Goal: Information Seeking & Learning: Check status

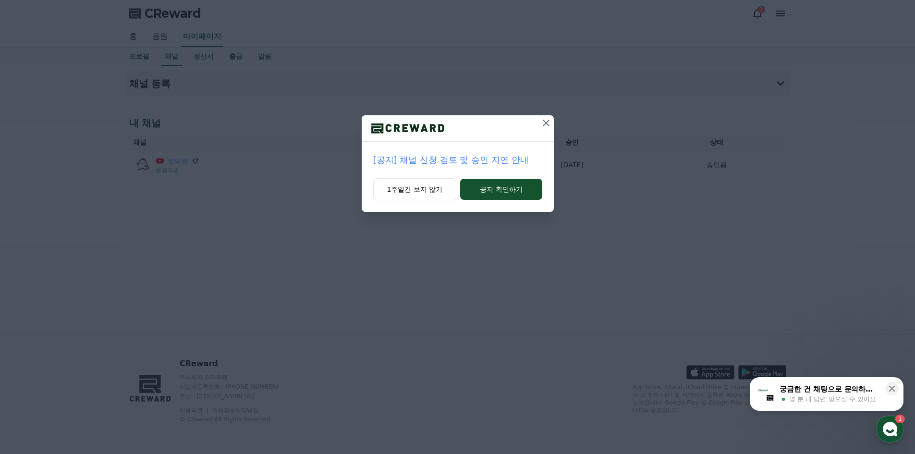
click at [446, 157] on p "[공지] 채널 신청 검토 및 승인 지연 안내" at bounding box center [457, 159] width 169 height 13
click at [547, 123] on icon at bounding box center [546, 123] width 12 height 12
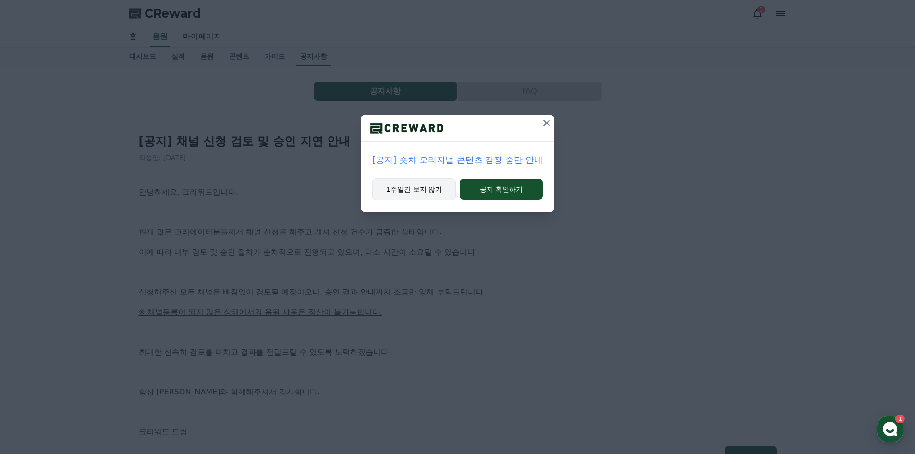
click at [429, 193] on button "1주일간 보지 않기" at bounding box center [414, 189] width 84 height 22
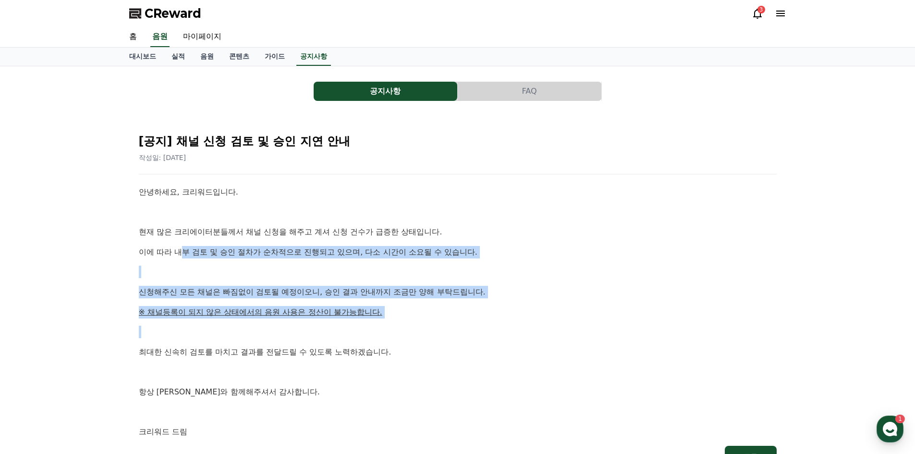
drag, startPoint x: 186, startPoint y: 252, endPoint x: 521, endPoint y: 327, distance: 343.5
click at [521, 327] on div "안녕하세요, 크리워드입니다. 현재 많은 크리에이터분들께서 채널 신청을 해주고 계셔 신청 건수가 급증한 상태입니다. 이에 따라 내부 검토 및 승…" at bounding box center [458, 312] width 638 height 252
click at [521, 327] on p at bounding box center [458, 332] width 638 height 12
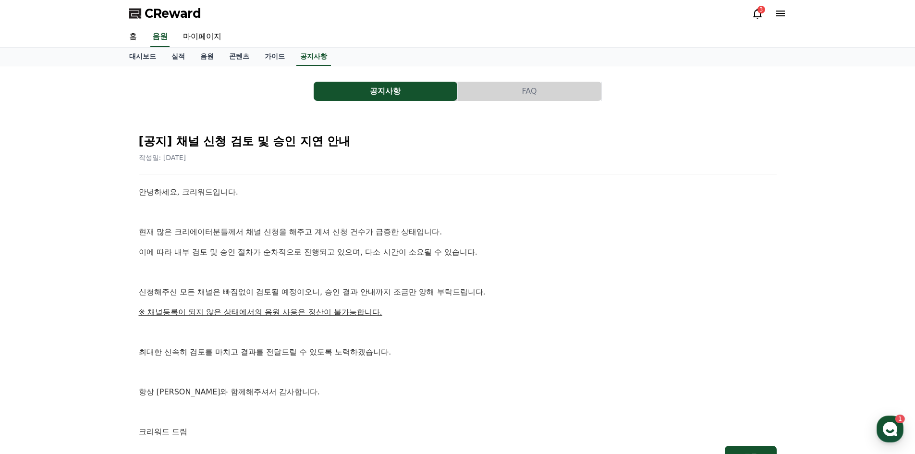
click at [783, 12] on icon at bounding box center [781, 14] width 12 height 12
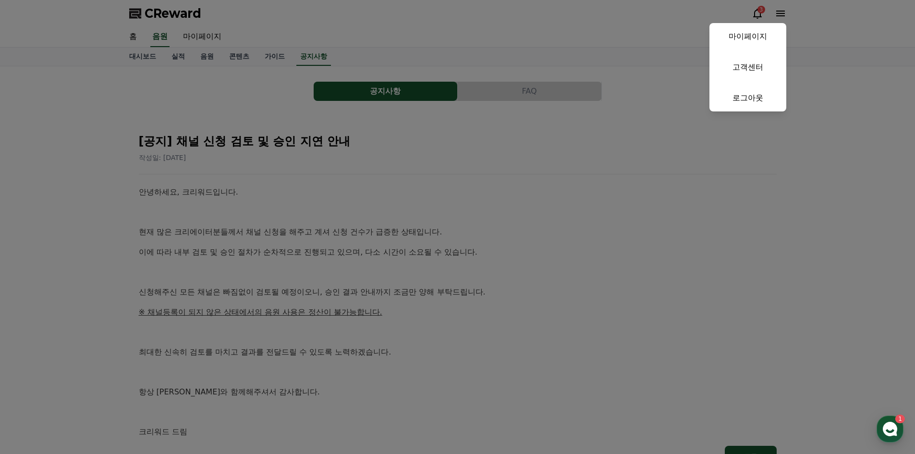
click at [200, 36] on button "close" at bounding box center [457, 227] width 915 height 454
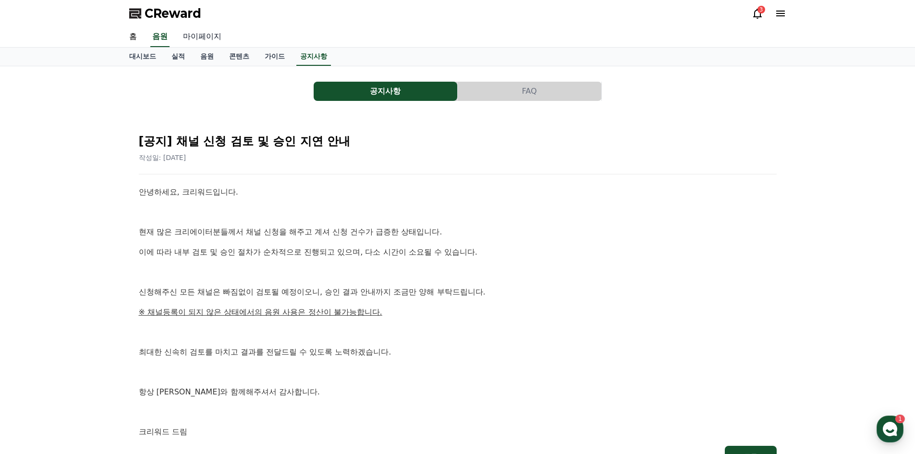
click at [207, 38] on link "마이페이지" at bounding box center [202, 37] width 54 height 20
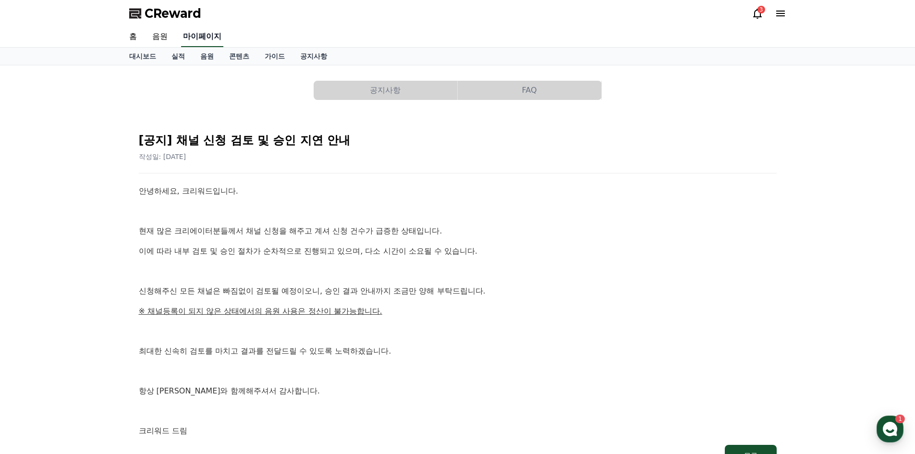
select select "**********"
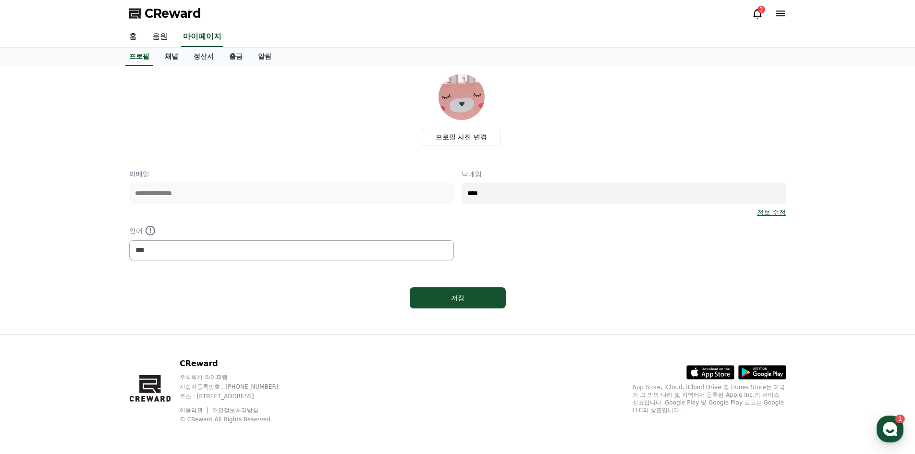
click at [175, 59] on link "채널" at bounding box center [171, 57] width 29 height 18
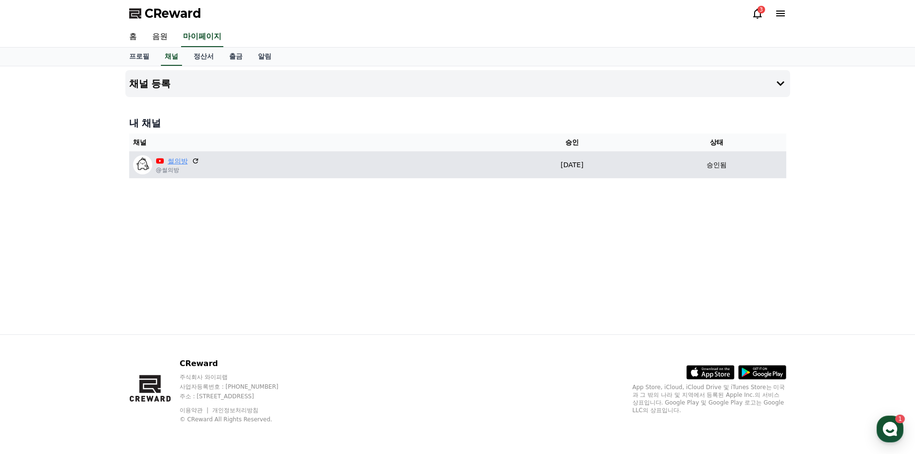
click at [173, 162] on link "썰의방" at bounding box center [178, 161] width 20 height 10
click at [194, 162] on icon at bounding box center [195, 161] width 9 height 9
click at [145, 166] on img at bounding box center [142, 164] width 19 height 19
click at [174, 159] on link "땅콩잼" at bounding box center [178, 161] width 20 height 10
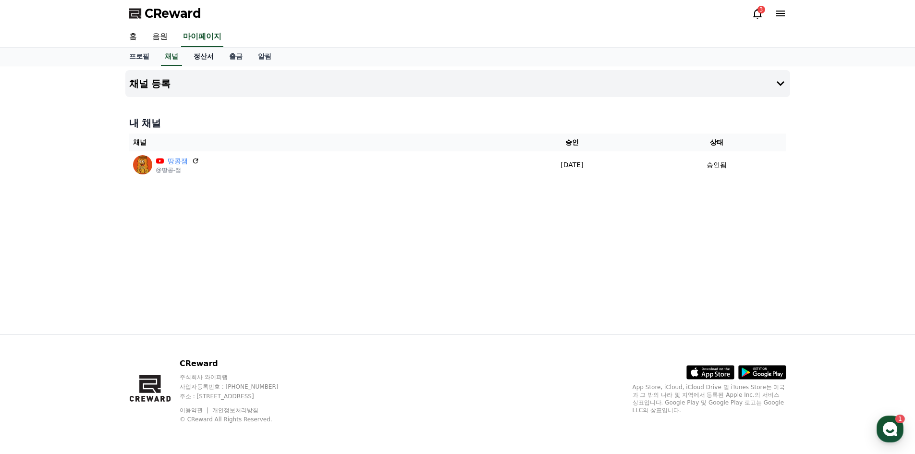
click at [201, 56] on link "정산서" at bounding box center [204, 57] width 36 height 18
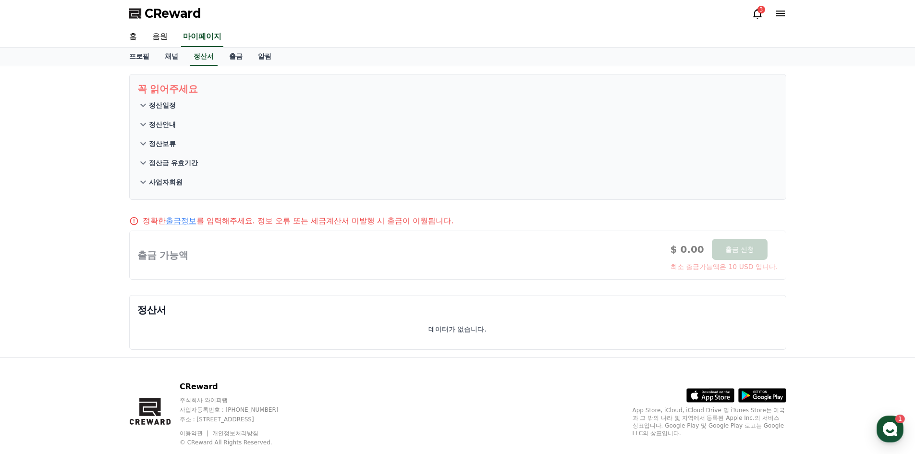
drag, startPoint x: 773, startPoint y: 257, endPoint x: 594, endPoint y: 202, distance: 186.9
click at [757, 252] on div at bounding box center [458, 255] width 656 height 48
drag, startPoint x: 571, startPoint y: 196, endPoint x: 423, endPoint y: 216, distance: 149.2
click at [559, 196] on section "꼭 읽어주세요 정산일정 정산안내 정산보류 정산금 유효기간 사업자회원" at bounding box center [457, 137] width 657 height 126
click at [169, 105] on p "정산일정" at bounding box center [162, 105] width 27 height 10
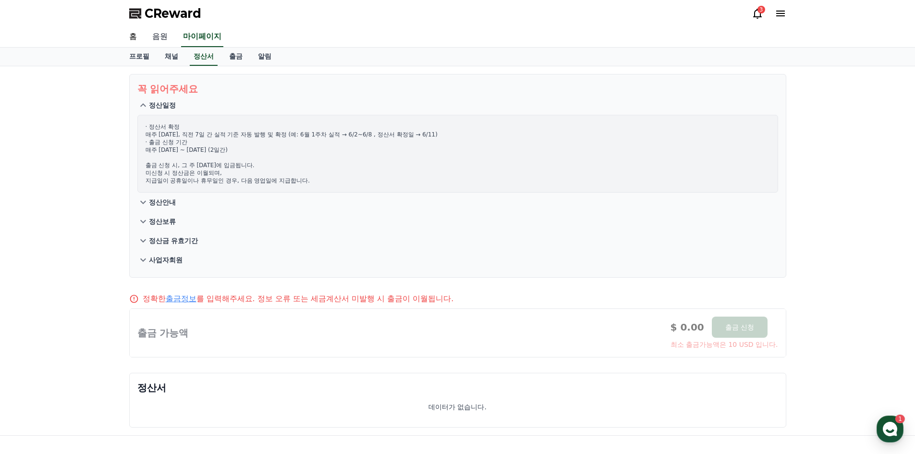
click at [161, 36] on link "음원" at bounding box center [160, 37] width 31 height 20
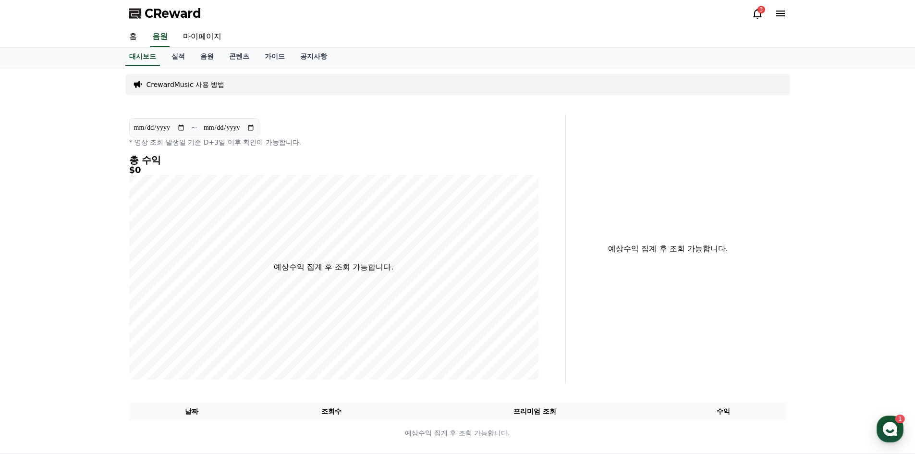
click at [188, 199] on div "총 수익 $0 예상수익 집계 후 조회 가능합니다." at bounding box center [333, 267] width 409 height 225
drag, startPoint x: 176, startPoint y: 56, endPoint x: 215, endPoint y: 55, distance: 38.9
click at [177, 57] on link "실적" at bounding box center [178, 57] width 29 height 18
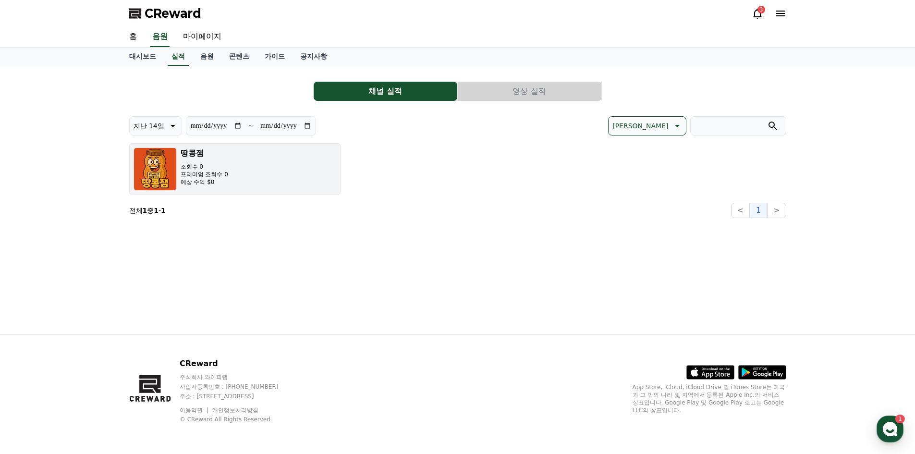
click at [233, 180] on button "땅콩잼 조회수 0 프리미엄 조회수 0 예상 수익 $0" at bounding box center [234, 169] width 211 height 52
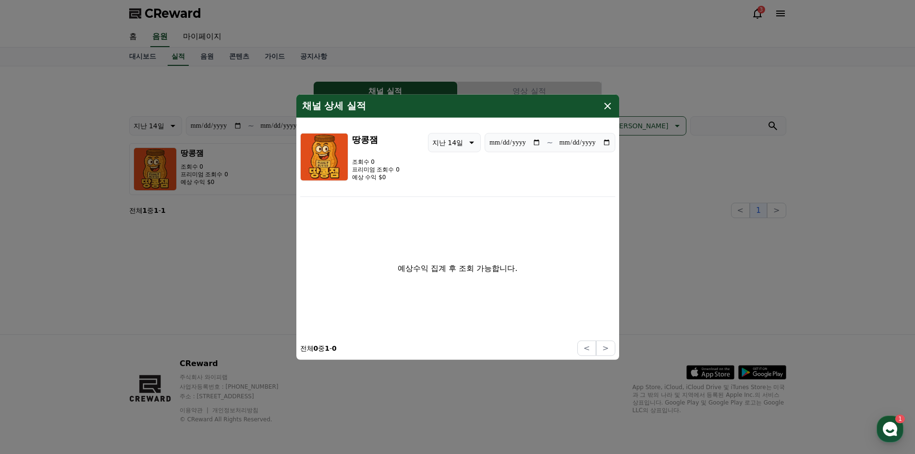
click at [607, 107] on icon "modal" at bounding box center [607, 105] width 7 height 7
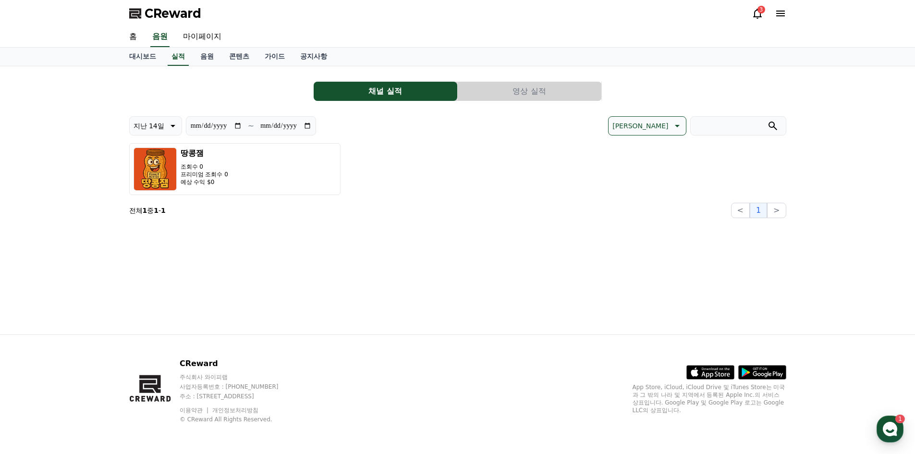
click at [511, 89] on button "영상 실적" at bounding box center [530, 91] width 144 height 19
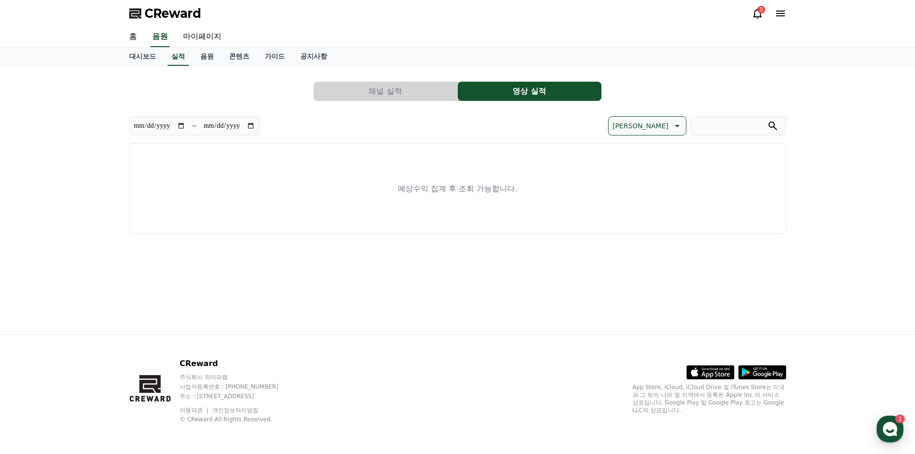
click at [379, 92] on button "채널 실적" at bounding box center [386, 91] width 144 height 19
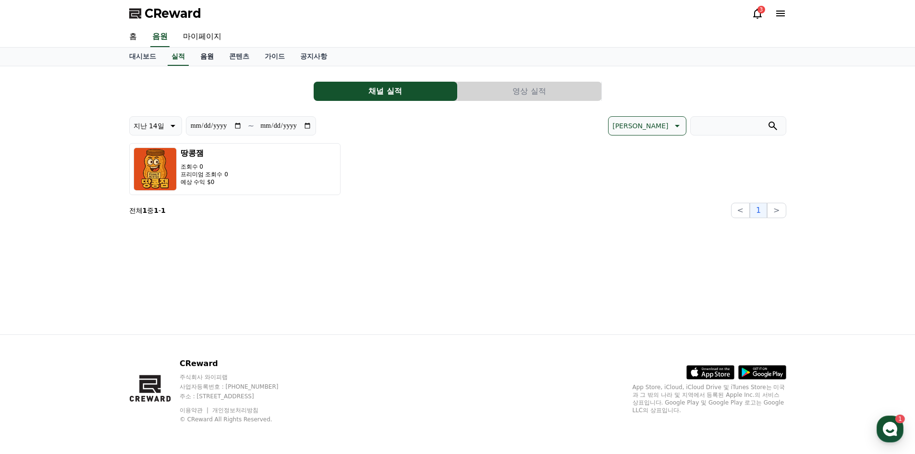
click at [209, 53] on link "음원" at bounding box center [207, 57] width 29 height 18
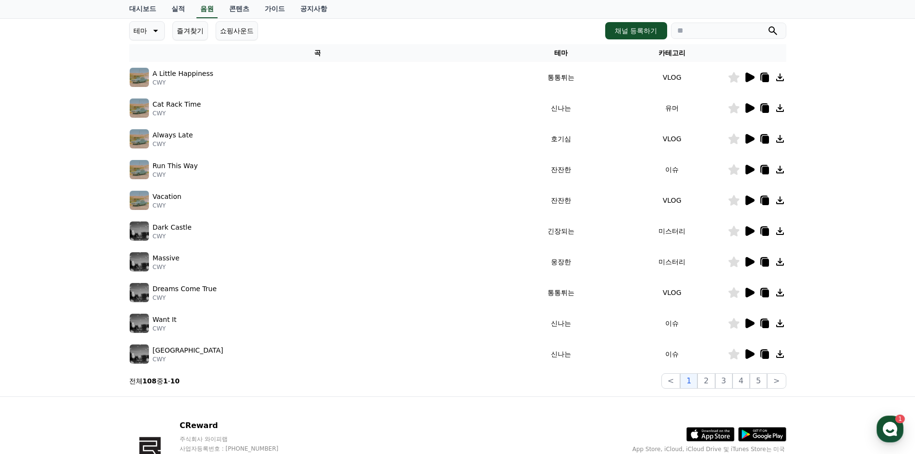
scroll to position [4, 0]
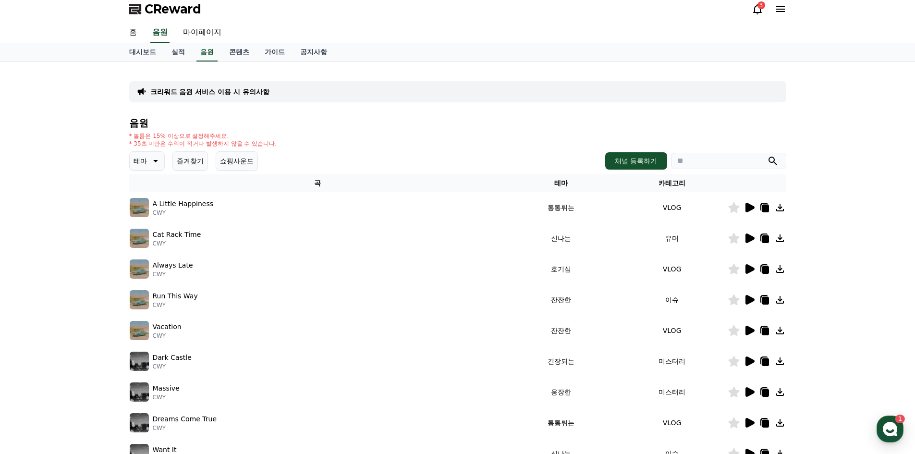
drag, startPoint x: 139, startPoint y: 135, endPoint x: 290, endPoint y: 145, distance: 151.6
click at [290, 145] on div "* 볼륨은 15% 이상으로 설정해주세요. * 35초 미만은 수익이 적거나 발생하지 않을 수 있습니다." at bounding box center [457, 139] width 657 height 15
click at [238, 50] on link "콘텐츠" at bounding box center [239, 52] width 36 height 18
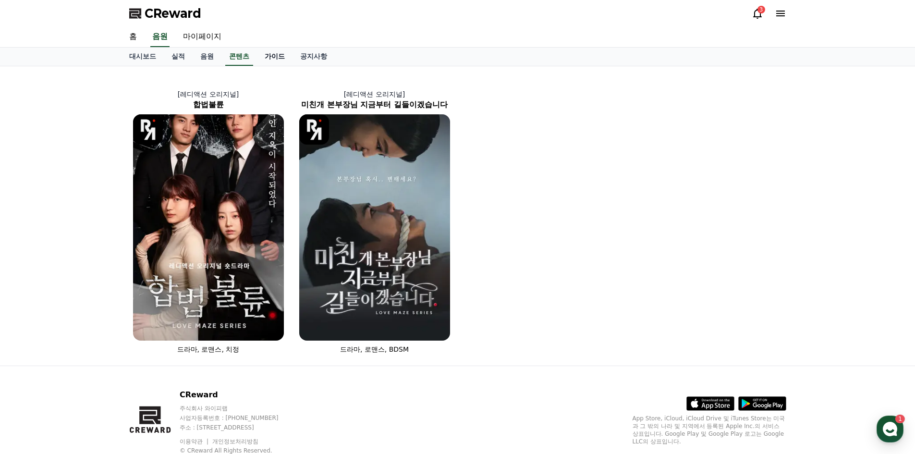
click at [277, 50] on link "가이드" at bounding box center [275, 57] width 36 height 18
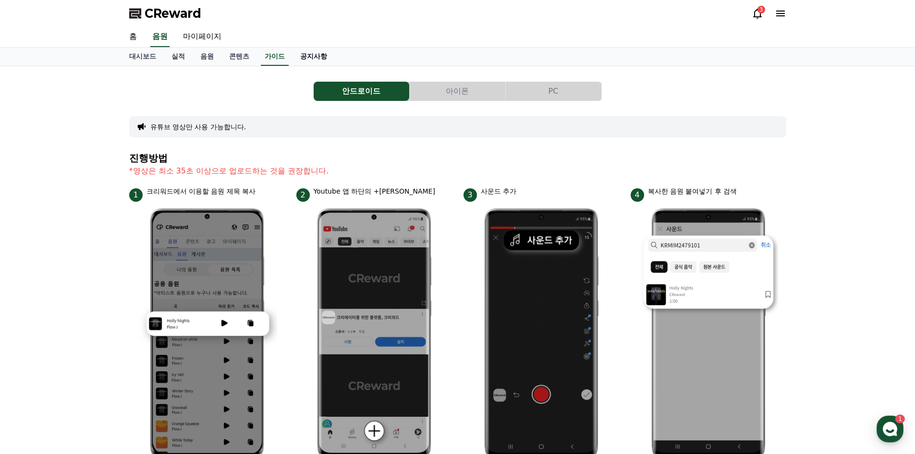
click at [319, 60] on link "공지사항" at bounding box center [314, 57] width 42 height 18
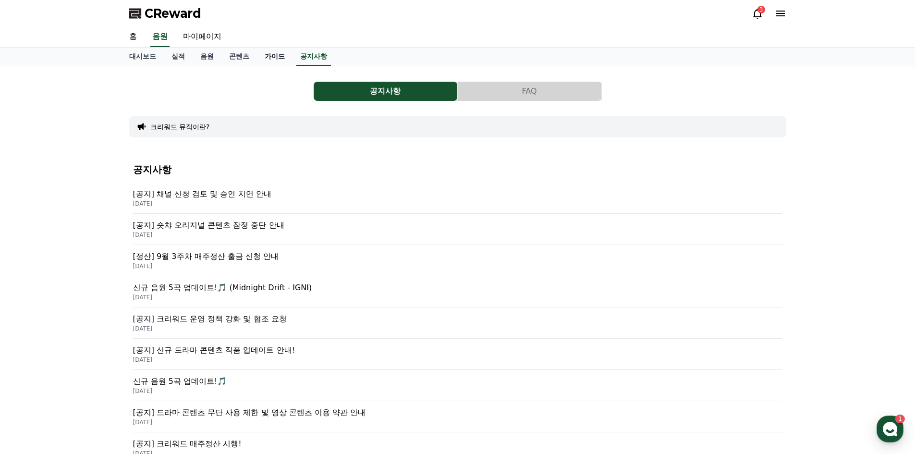
click at [261, 57] on link "가이드" at bounding box center [275, 57] width 36 height 18
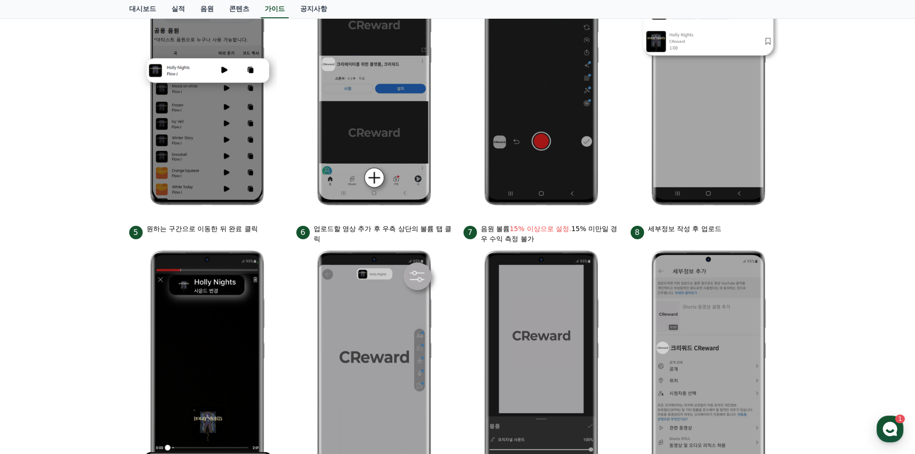
scroll to position [96, 0]
